Goal: Participate in discussion: Engage in conversation with other users on a specific topic

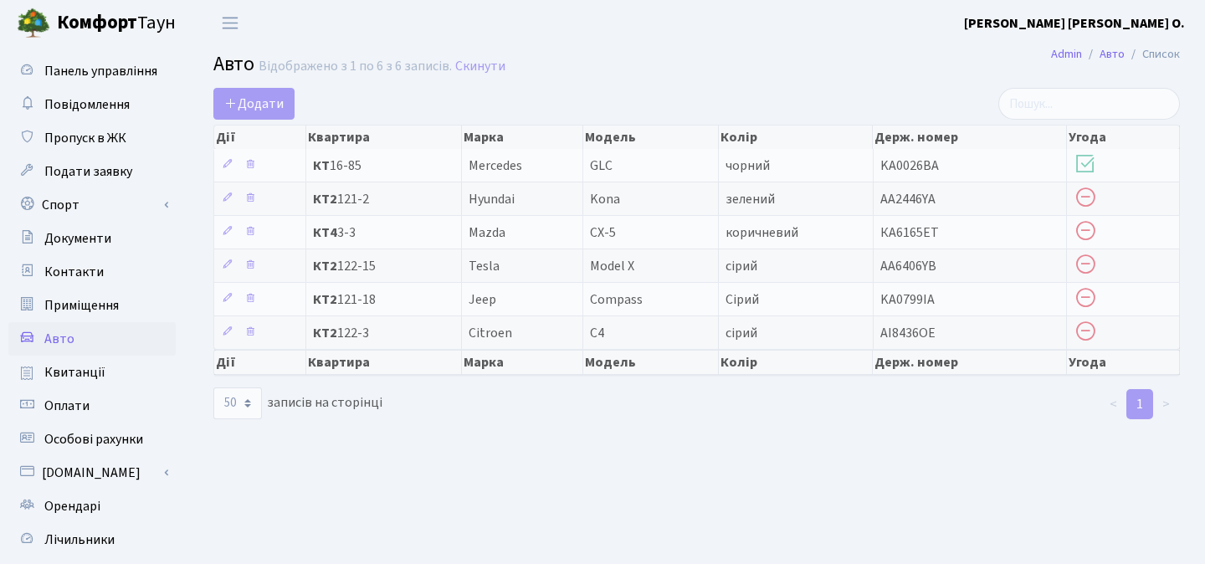
select select "50"
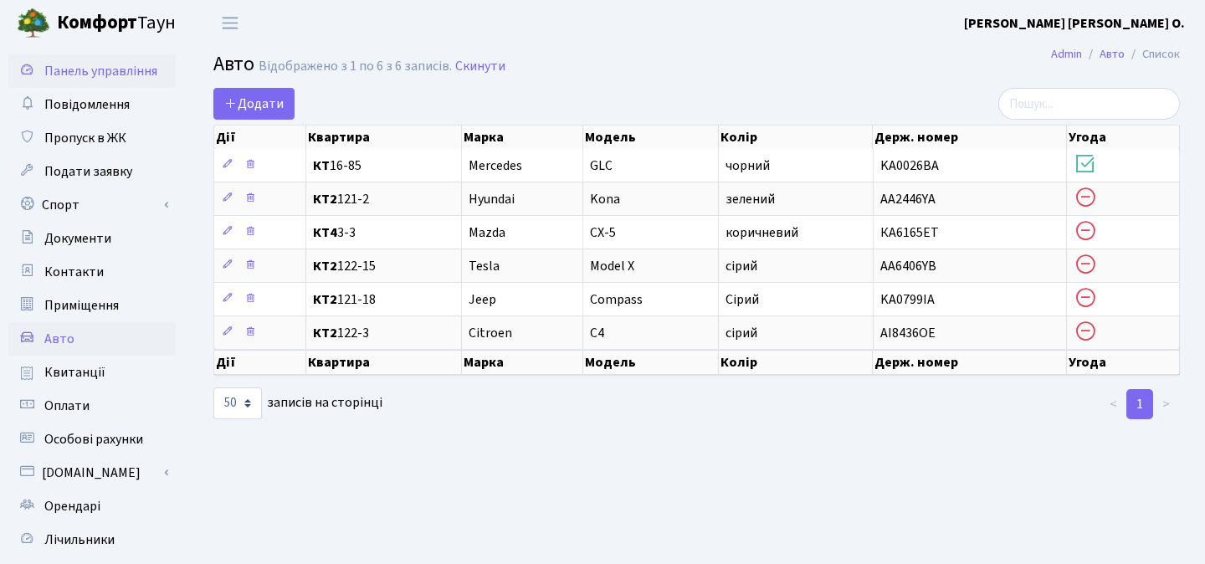
click at [141, 79] on span "Панель управління" at bounding box center [100, 71] width 113 height 18
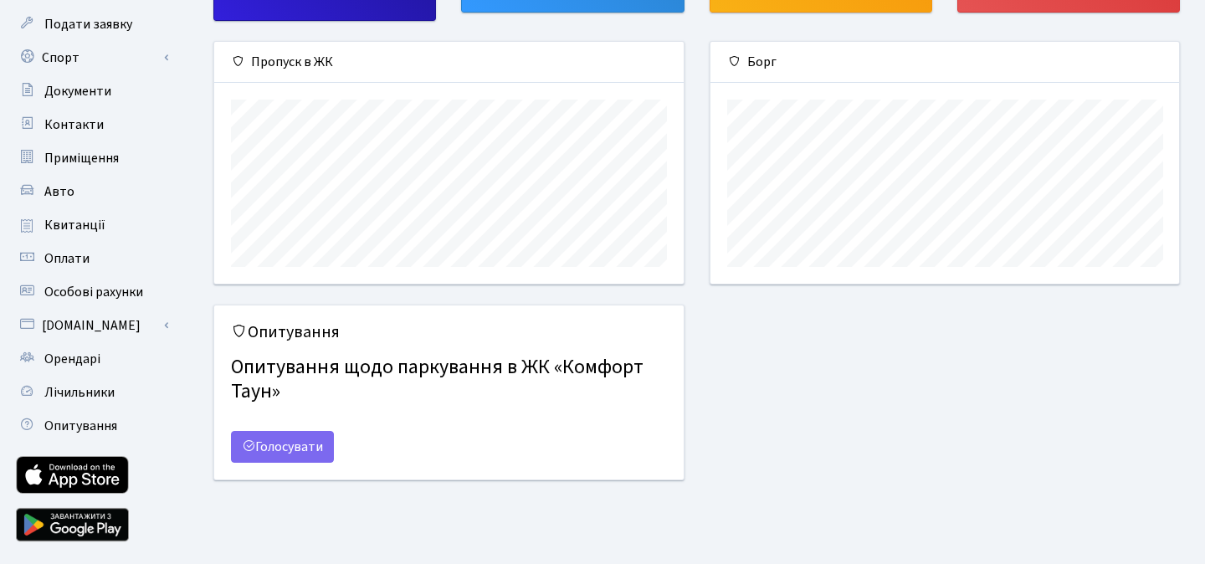
scroll to position [146, 0]
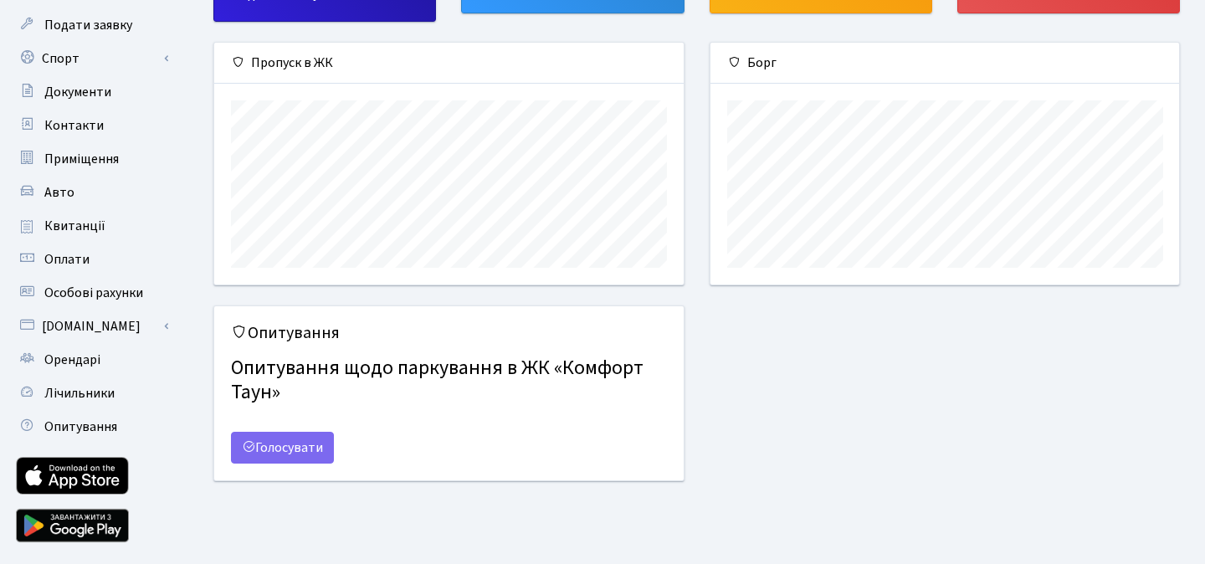
click at [567, 380] on h4 "Опитування щодо паркування в ЖК «Комфорт Таун»" at bounding box center [449, 381] width 436 height 62
click at [322, 446] on link "Голосувати" at bounding box center [282, 448] width 103 height 32
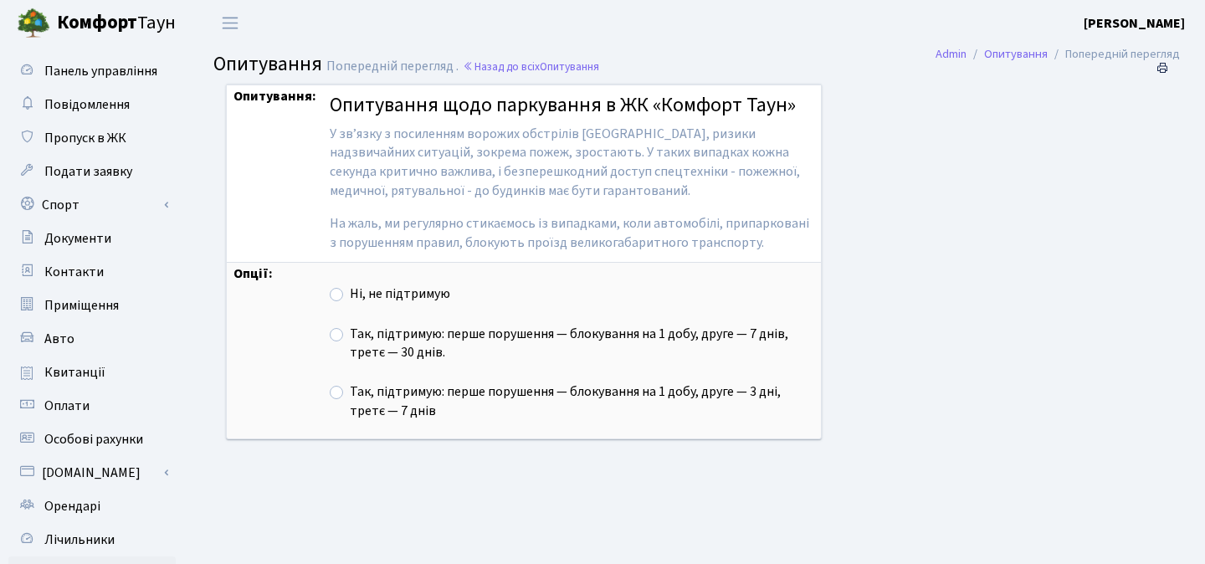
click at [350, 339] on label "Так, підтримую: перше порушення — блокування на 1 добу, друге — 7 днів, третє —…" at bounding box center [582, 344] width 464 height 38
click at [350, 336] on input "Так, підтримую: перше порушення — блокування на 1 добу, друге — 7 днів, третє —…" at bounding box center [355, 330] width 11 height 11
radio input "true"
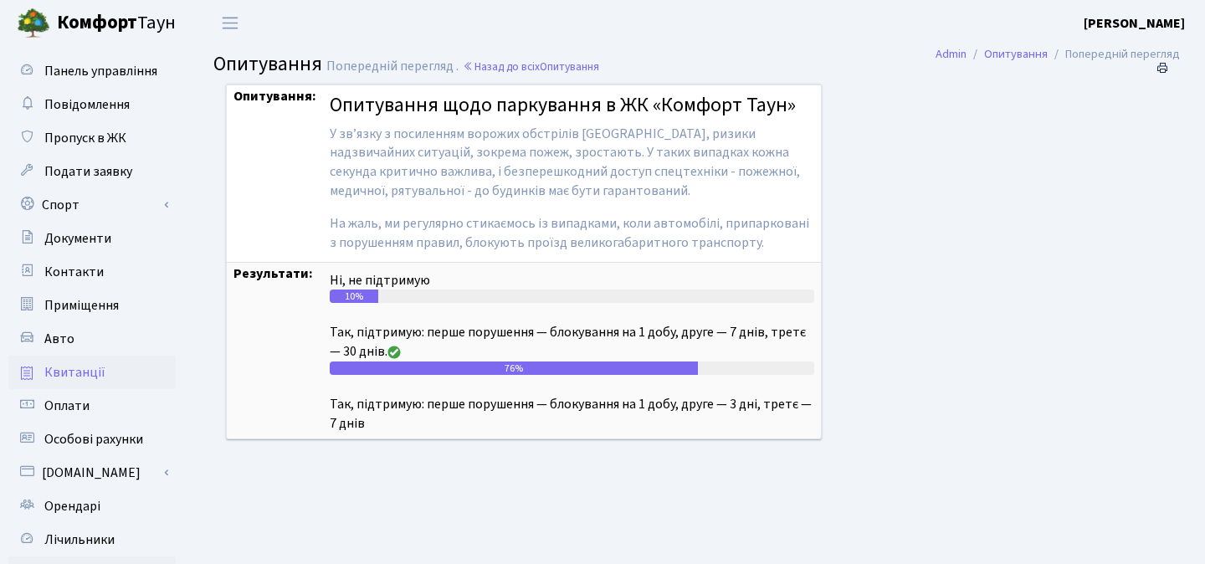
click at [91, 374] on span "Квитанції" at bounding box center [74, 372] width 61 height 18
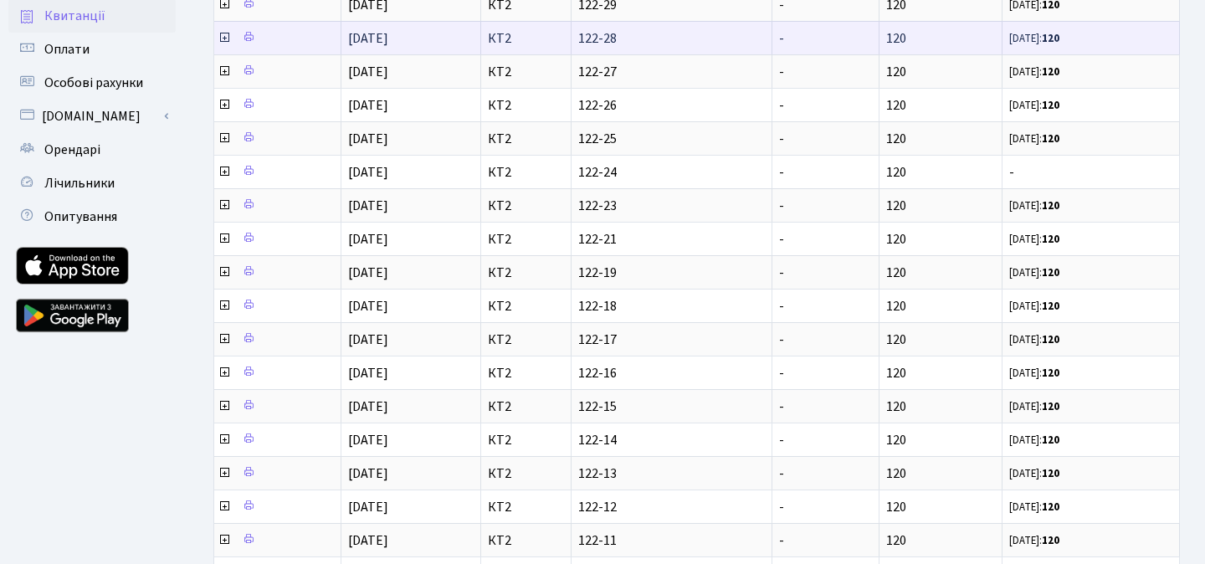
scroll to position [357, 0]
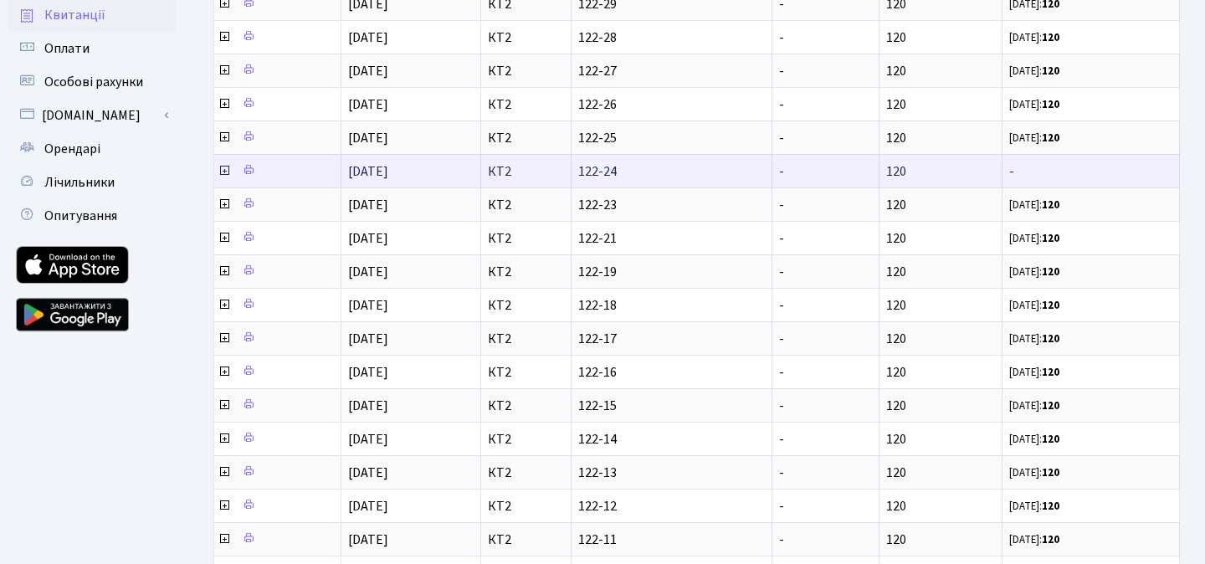
click at [223, 174] on icon at bounding box center [224, 170] width 13 height 13
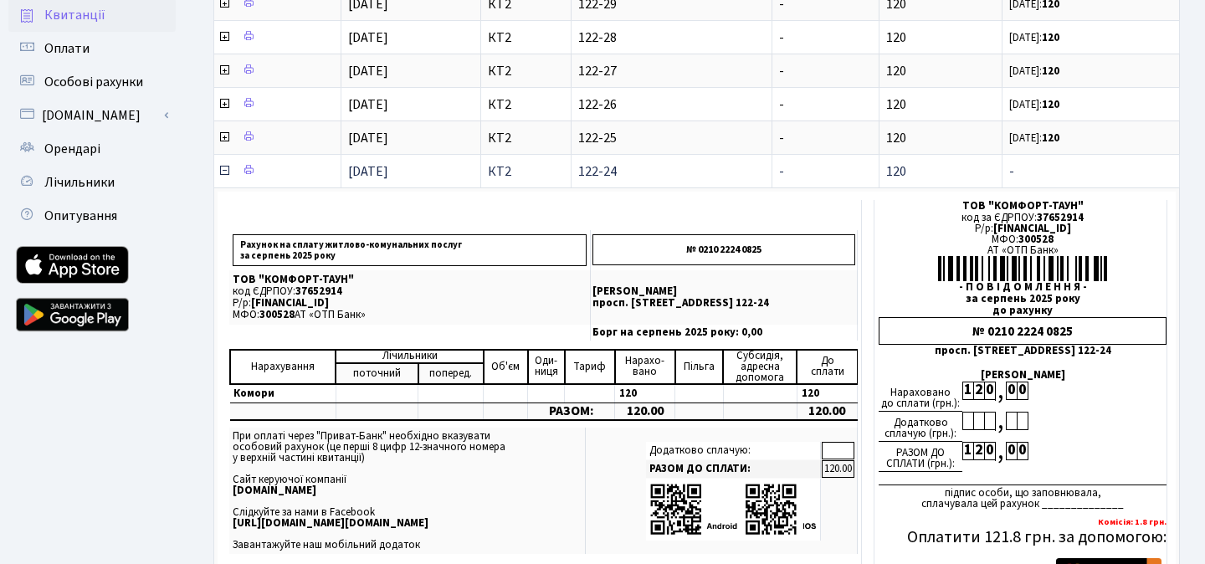
click at [223, 173] on icon at bounding box center [224, 170] width 13 height 13
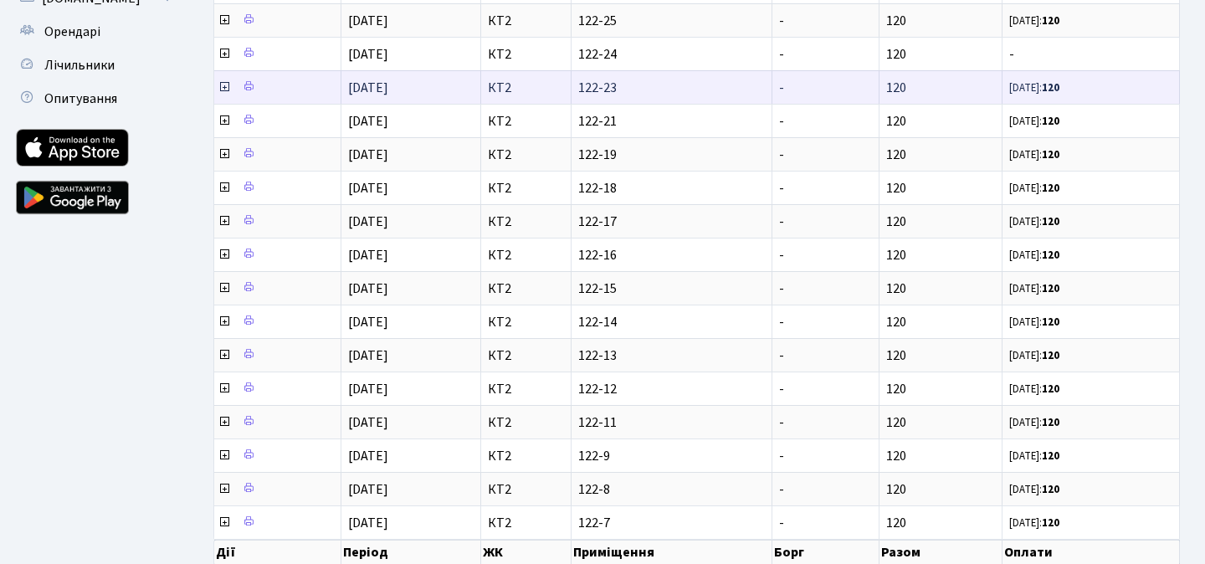
scroll to position [563, 0]
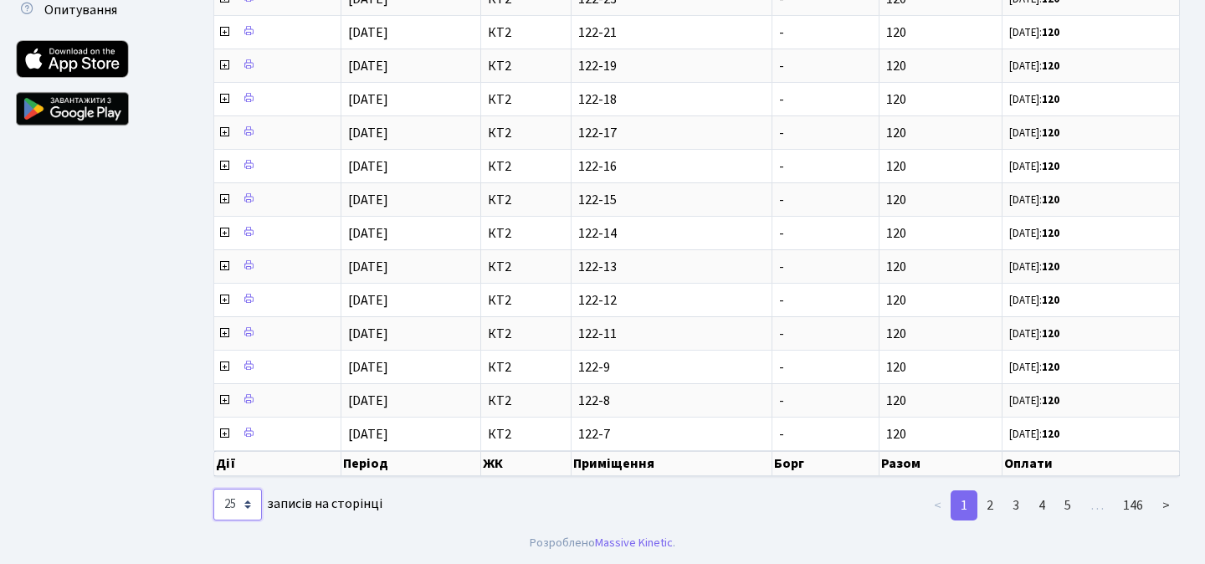
click at [250, 506] on select "10 25 50 100 250 500 1,000" at bounding box center [237, 505] width 49 height 32
click at [213, 489] on select "10 25 50 100 250 500 1,000" at bounding box center [237, 505] width 49 height 32
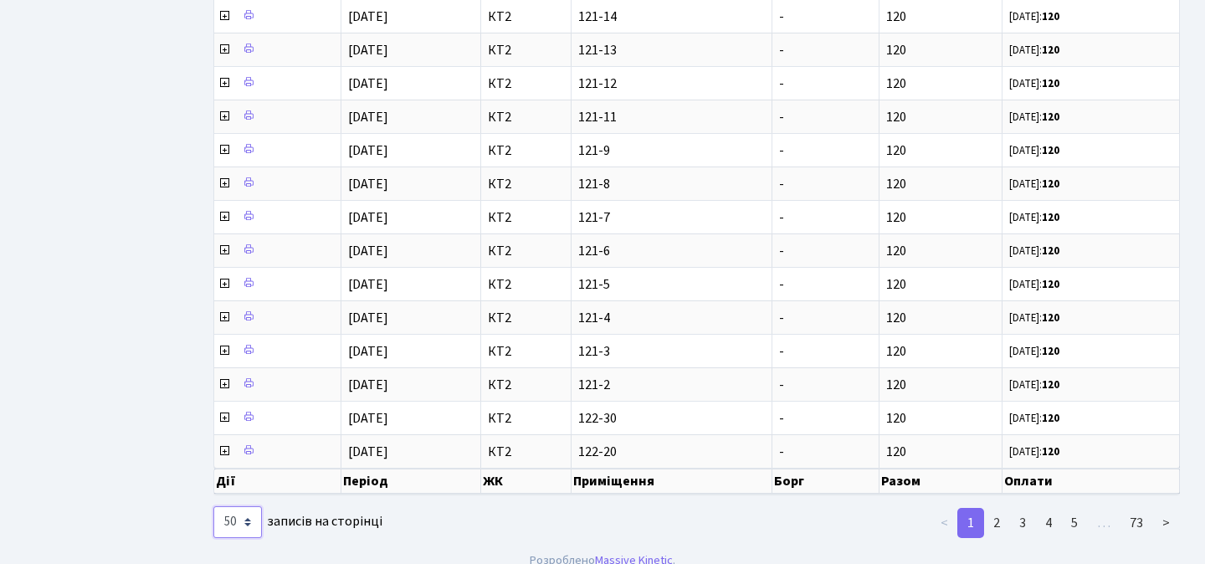
scroll to position [1389, 0]
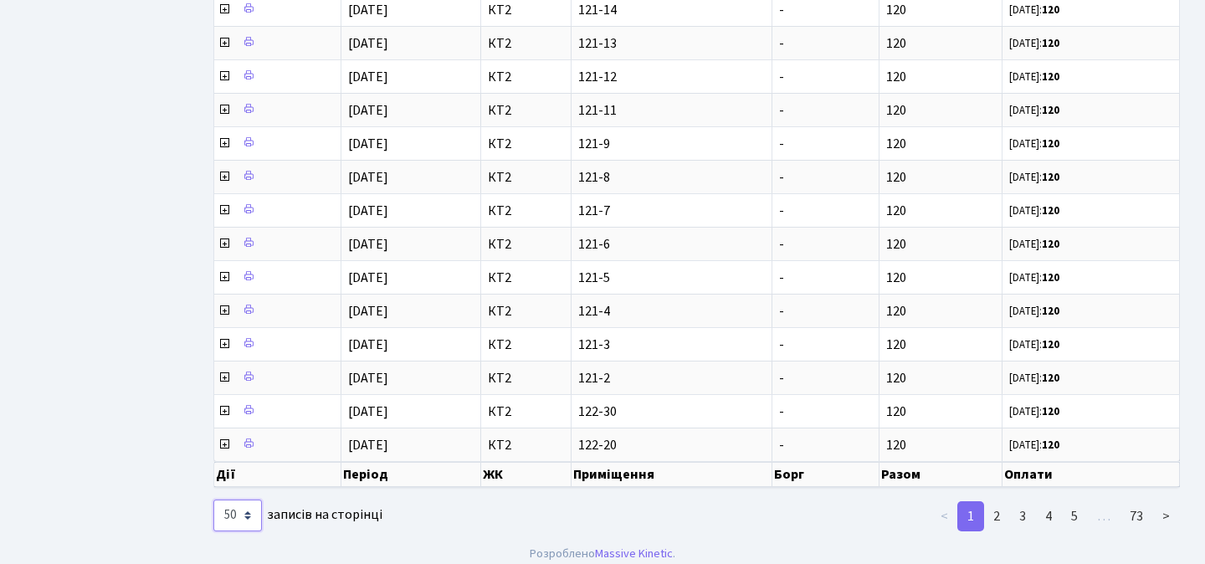
click at [248, 517] on select "10 25 50 100 250 500 1,000" at bounding box center [237, 516] width 49 height 32
select select "100"
click at [213, 500] on select "10 25 50 100 250 500 1,000" at bounding box center [237, 516] width 49 height 32
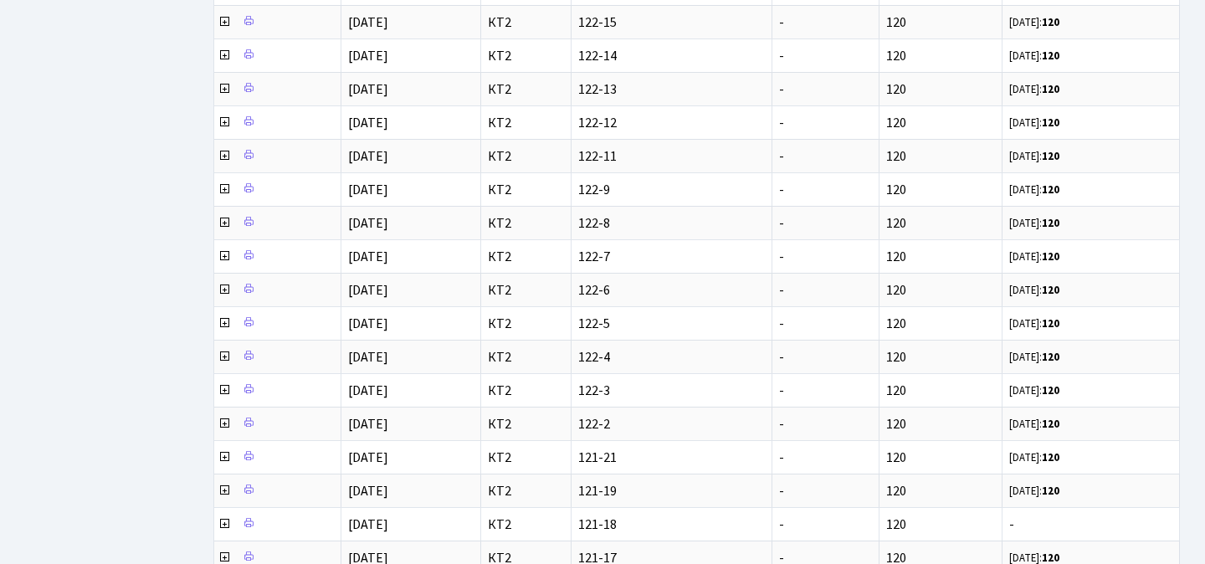
scroll to position [3, 0]
